Goal: Transaction & Acquisition: Book appointment/travel/reservation

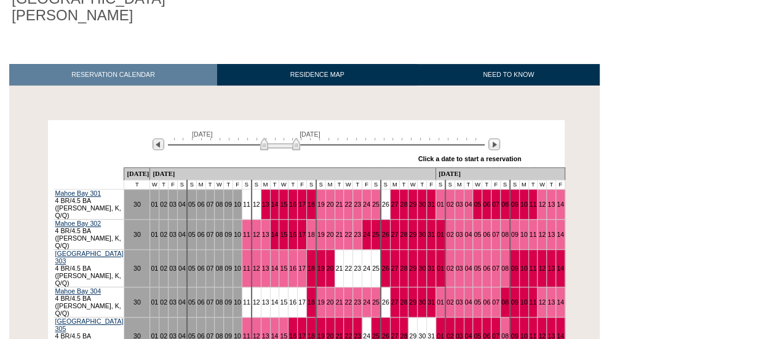
scroll to position [164, 0]
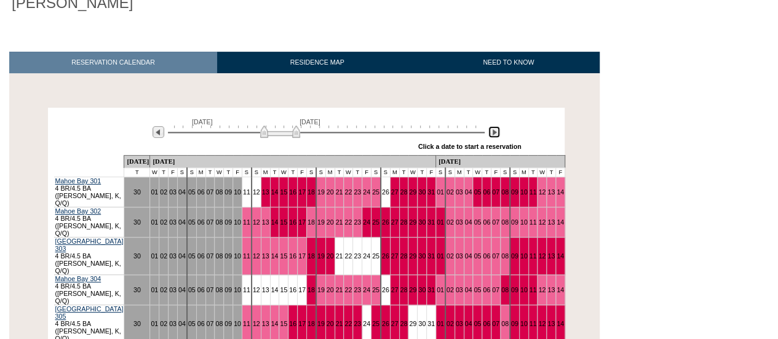
click at [491, 126] on img at bounding box center [494, 132] width 12 height 12
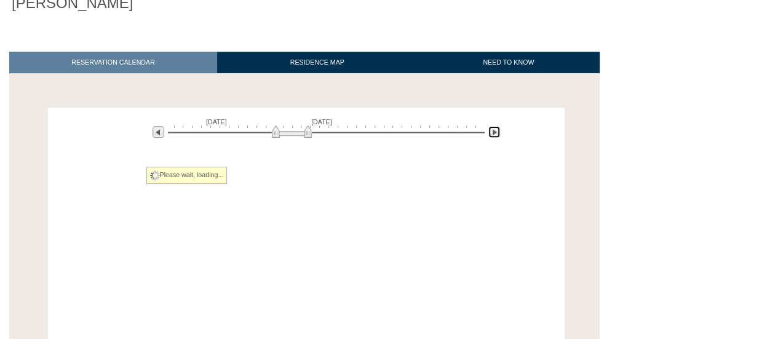
click at [491, 126] on img at bounding box center [494, 132] width 12 height 12
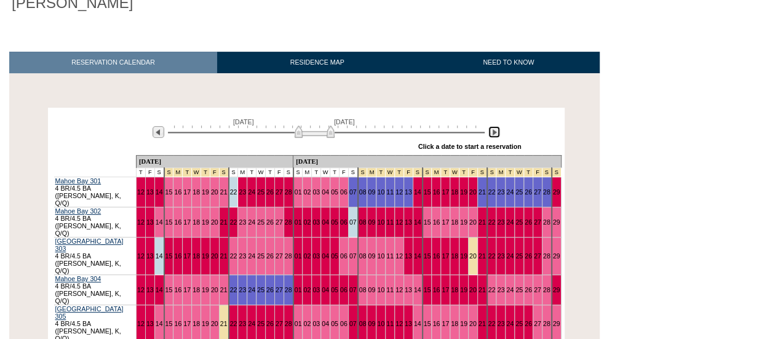
click at [491, 126] on img at bounding box center [494, 132] width 12 height 12
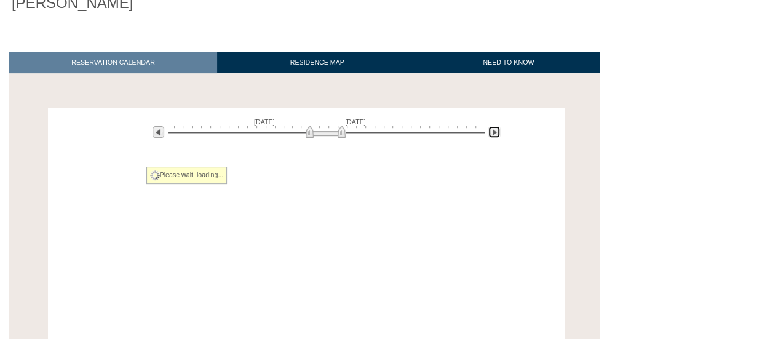
click at [491, 126] on img at bounding box center [494, 132] width 12 height 12
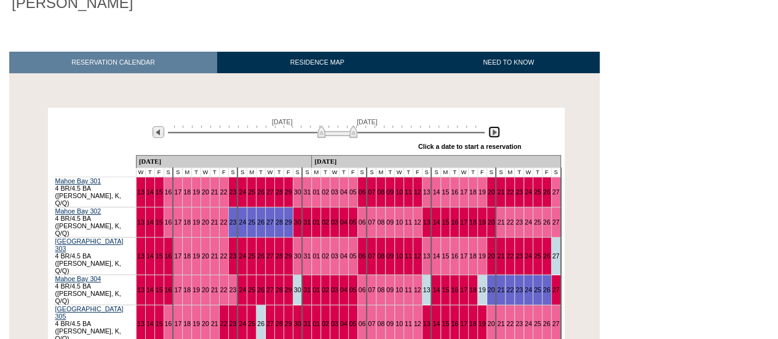
click at [491, 126] on img at bounding box center [494, 132] width 12 height 12
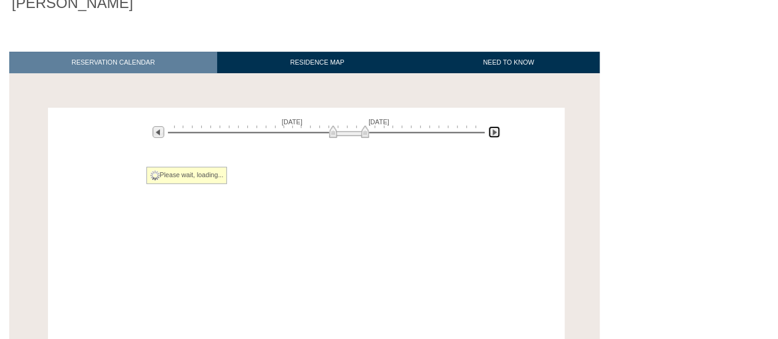
click at [491, 126] on img at bounding box center [494, 132] width 12 height 12
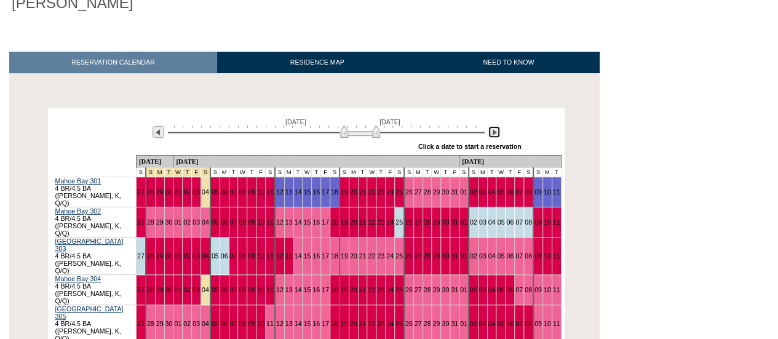
click at [491, 126] on img at bounding box center [494, 132] width 12 height 12
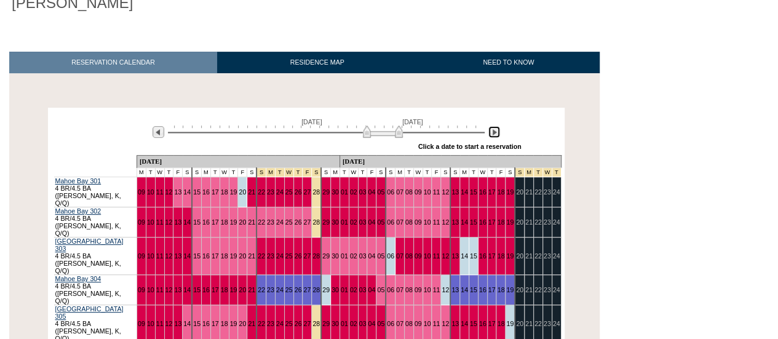
click at [491, 126] on img at bounding box center [494, 132] width 12 height 12
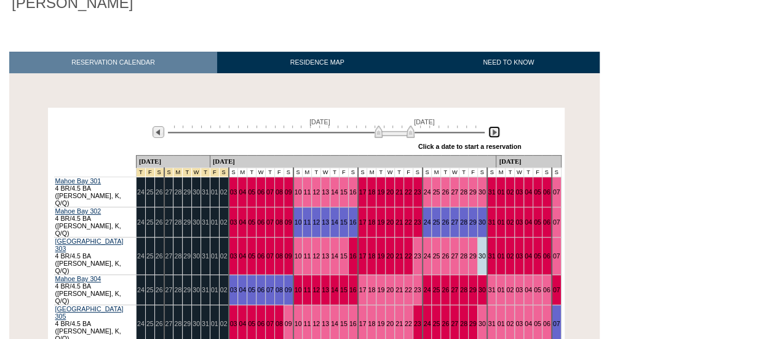
click at [491, 126] on img at bounding box center [494, 132] width 12 height 12
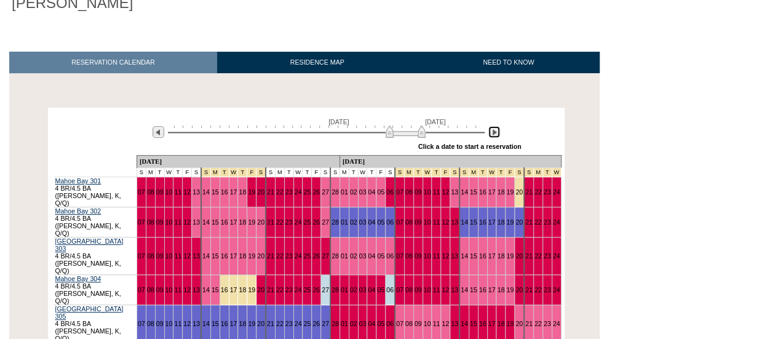
click at [491, 126] on img at bounding box center [494, 132] width 12 height 12
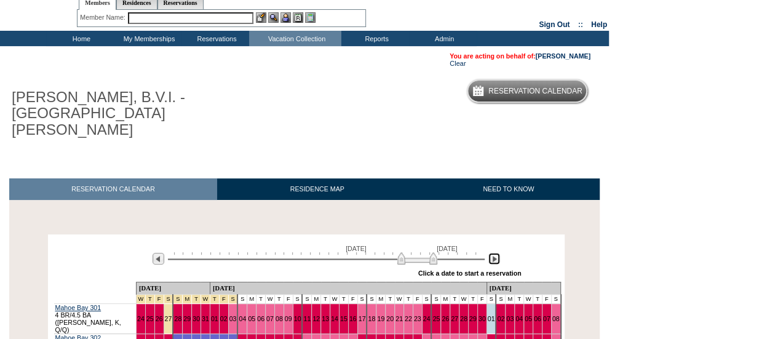
scroll to position [0, 0]
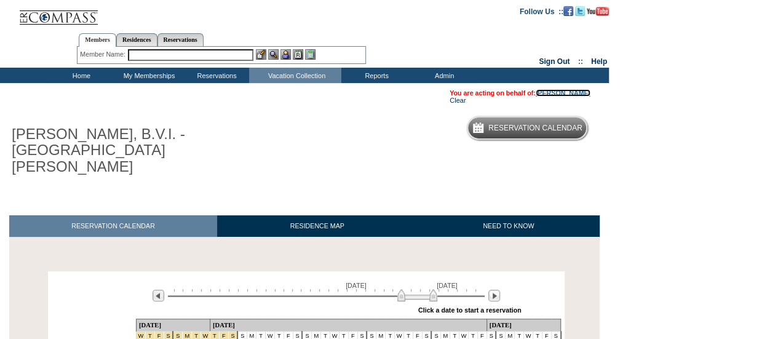
click at [580, 93] on link "[PERSON_NAME]" at bounding box center [563, 92] width 55 height 7
